Goal: Obtain resource: Obtain resource

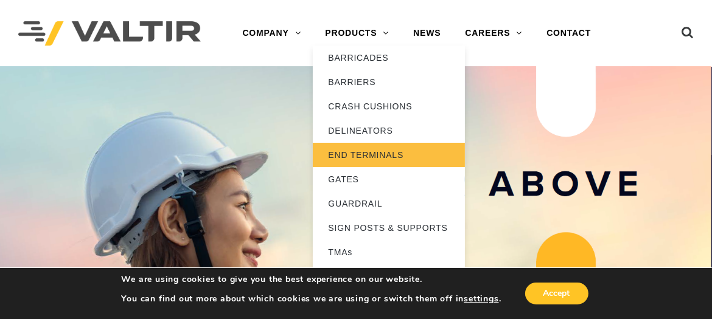
click at [371, 155] on link "END TERMINALS" at bounding box center [389, 155] width 152 height 24
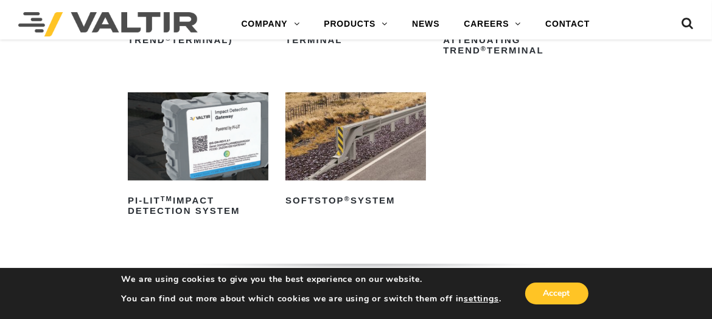
scroll to position [304, 0]
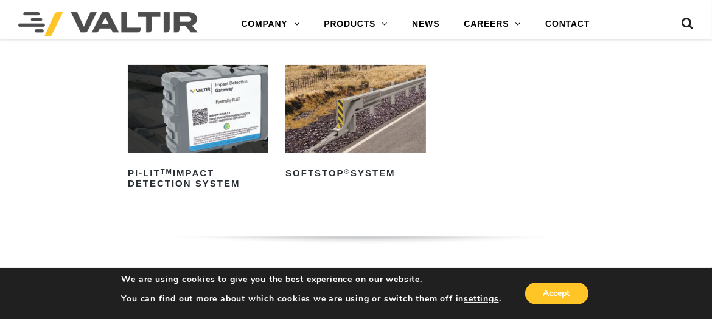
click at [375, 126] on img at bounding box center [355, 109] width 141 height 88
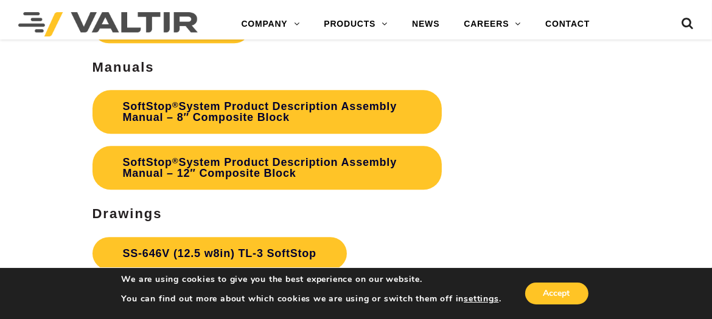
scroll to position [3043, 0]
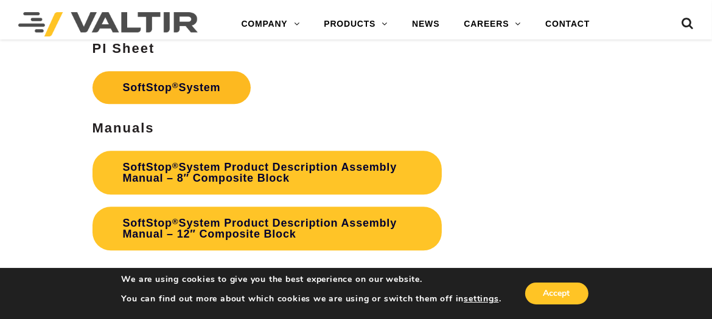
click at [168, 73] on link "SoftStop ® System" at bounding box center [172, 87] width 159 height 33
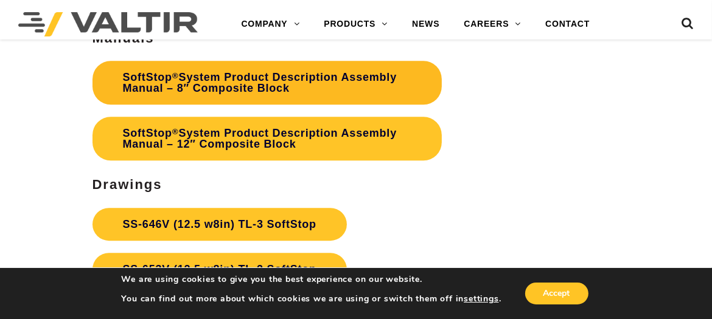
scroll to position [3104, 0]
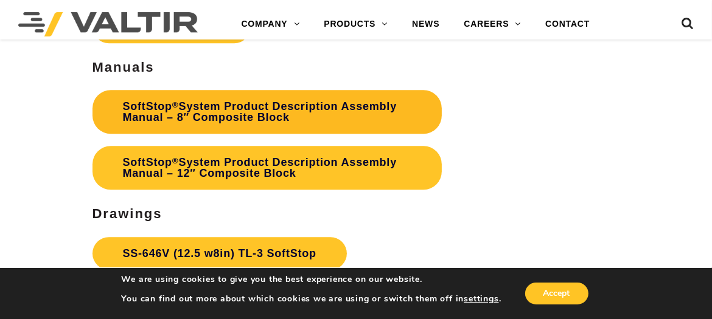
click at [300, 110] on link "SoftStop ® System Product Description Assembly Manual – 8″ Composite Block" at bounding box center [268, 112] width 350 height 44
